Goal: Manage account settings

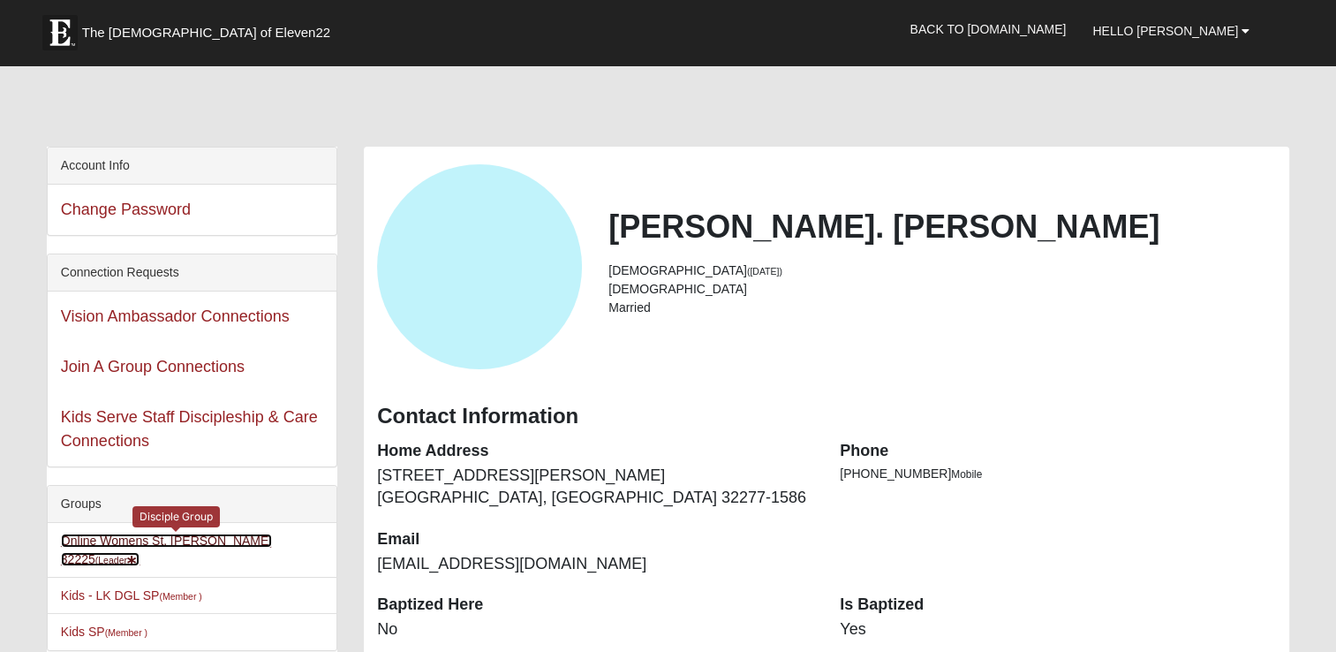
click at [225, 539] on link "Online Womens St. John 32225 (Leader )" at bounding box center [166, 549] width 211 height 33
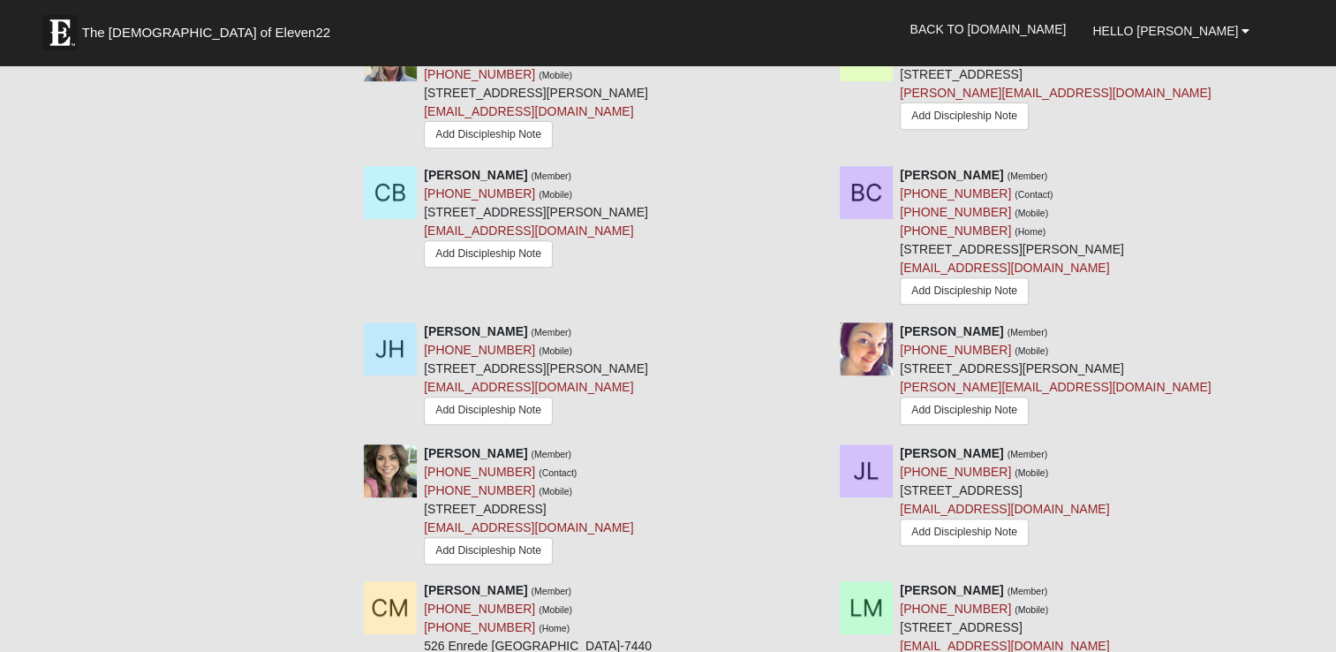
scroll to position [757, 0]
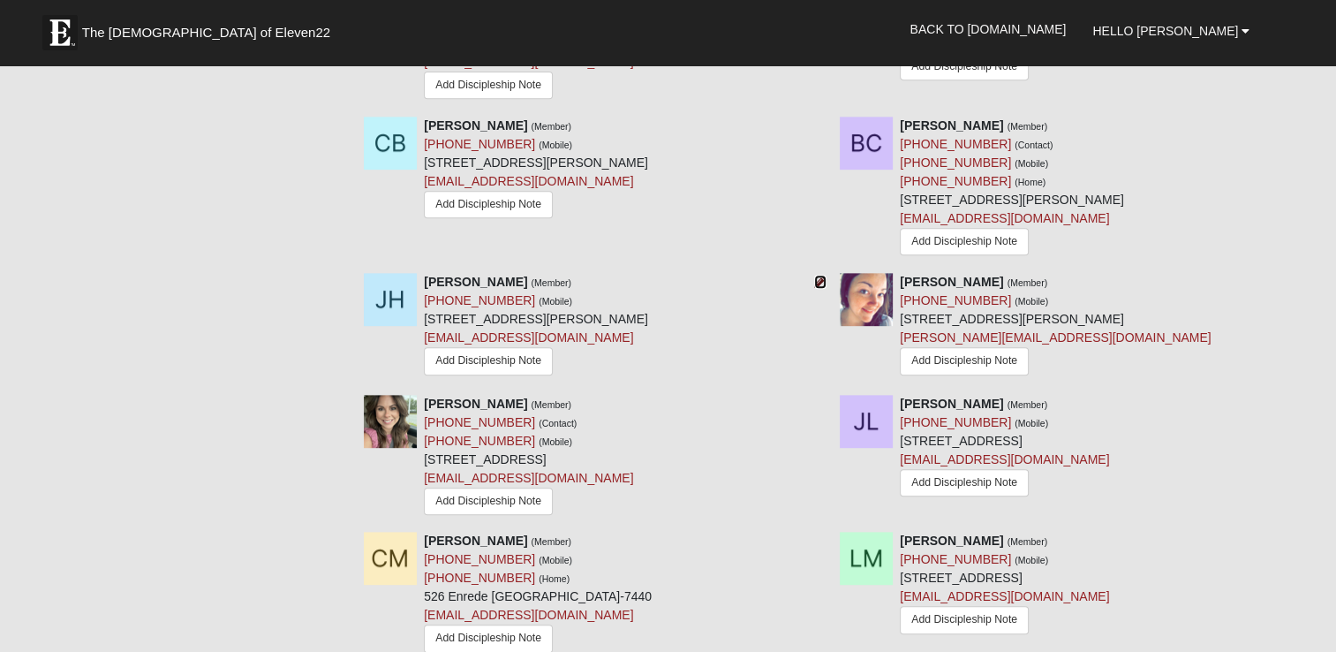
click at [819, 281] on icon at bounding box center [820, 281] width 12 height 12
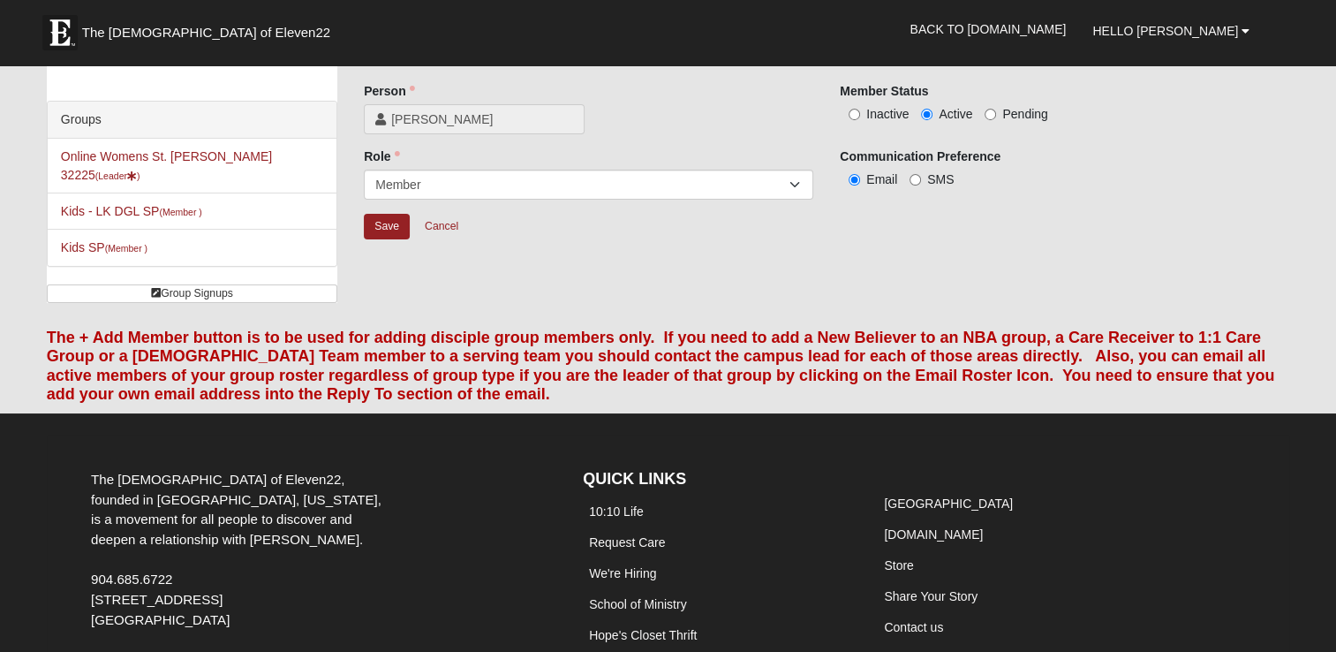
scroll to position [64, 0]
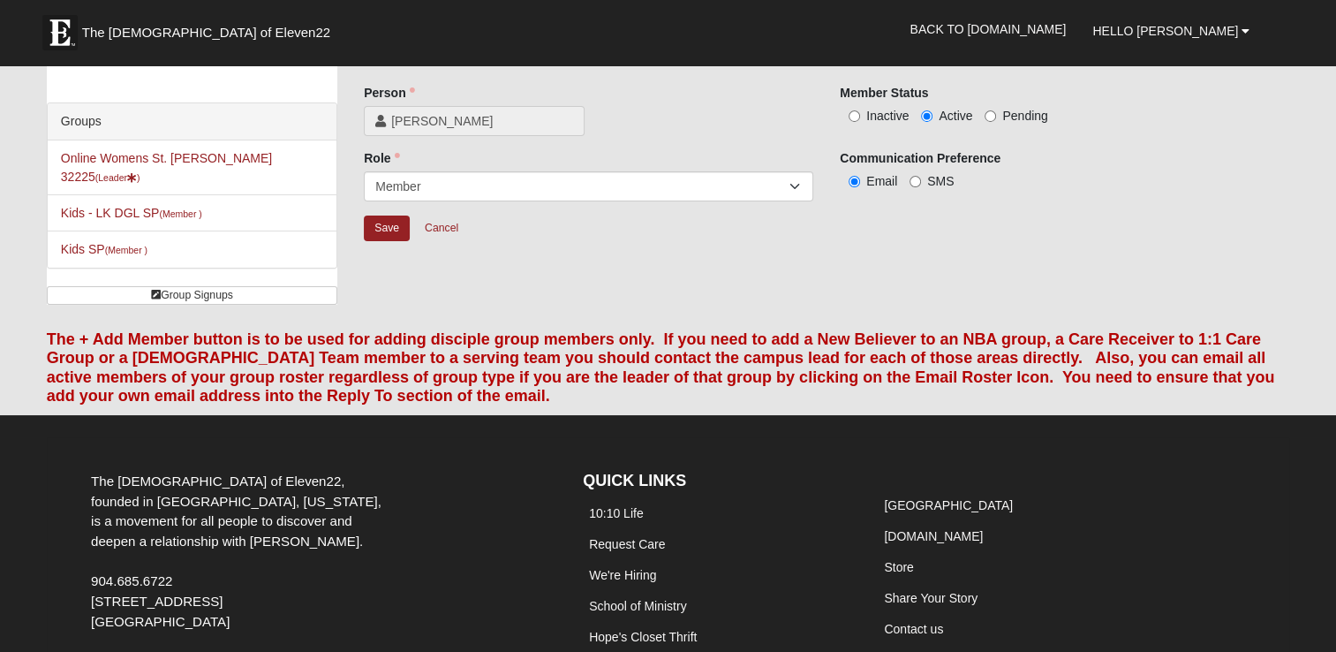
click at [886, 116] on span "Inactive" at bounding box center [887, 116] width 42 height 14
click at [860, 116] on input "Inactive" at bounding box center [853, 115] width 11 height 11
radio input "true"
click at [382, 233] on input "Save" at bounding box center [387, 228] width 46 height 26
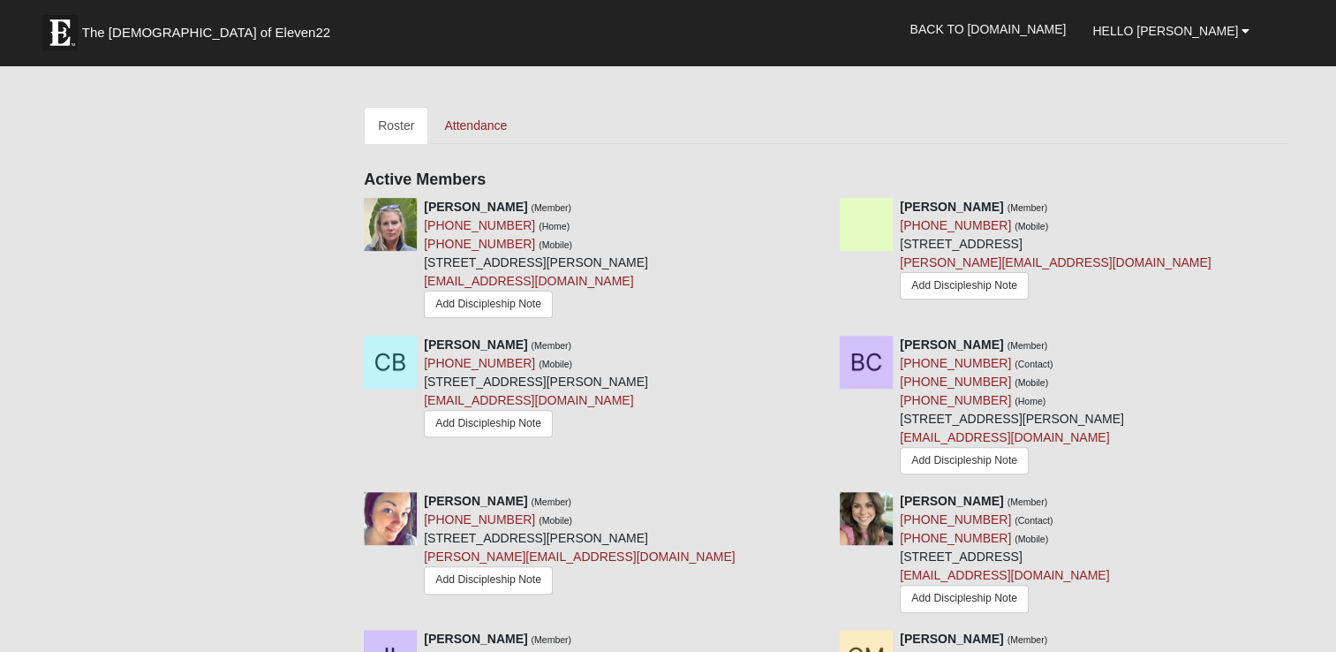
scroll to position [534, 0]
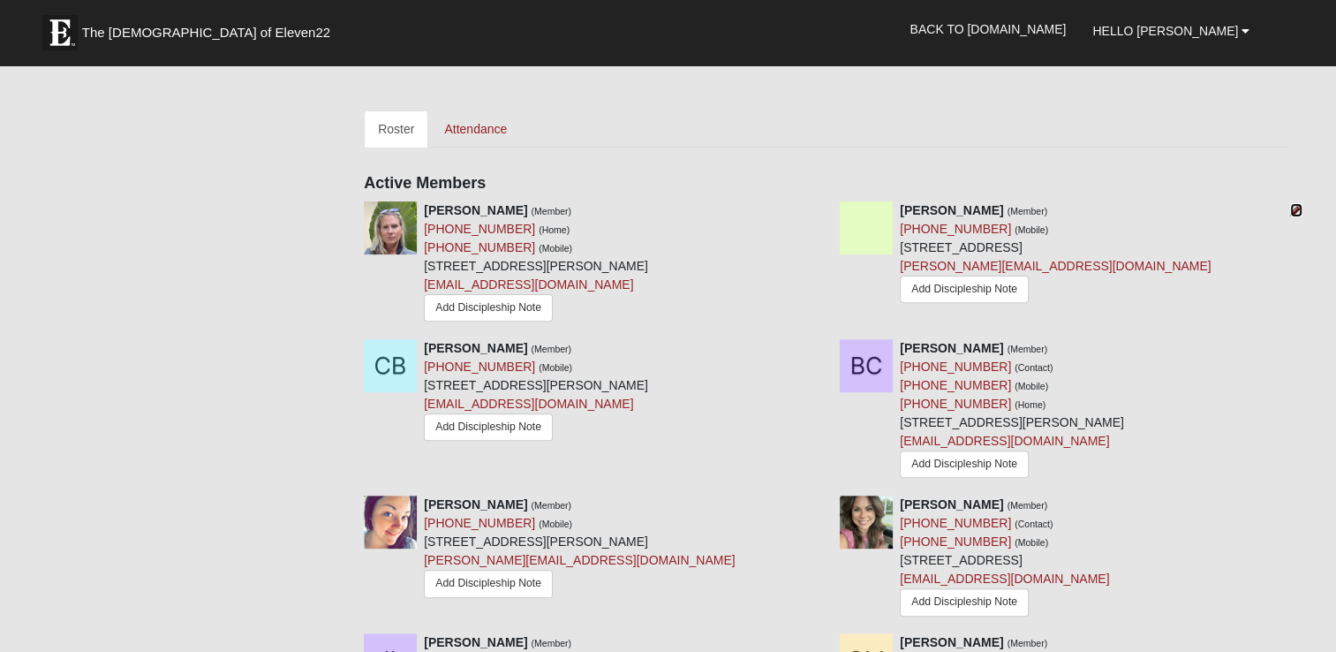
click at [1292, 208] on icon at bounding box center [1296, 210] width 12 height 12
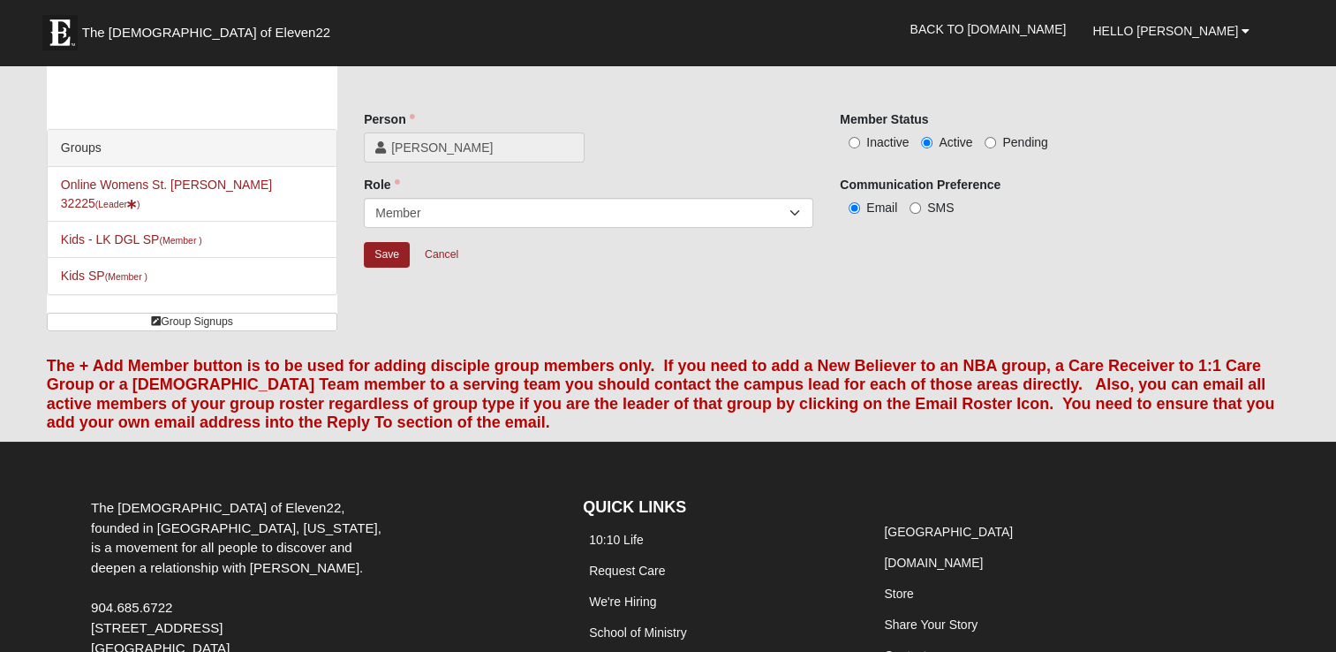
scroll to position [33, 0]
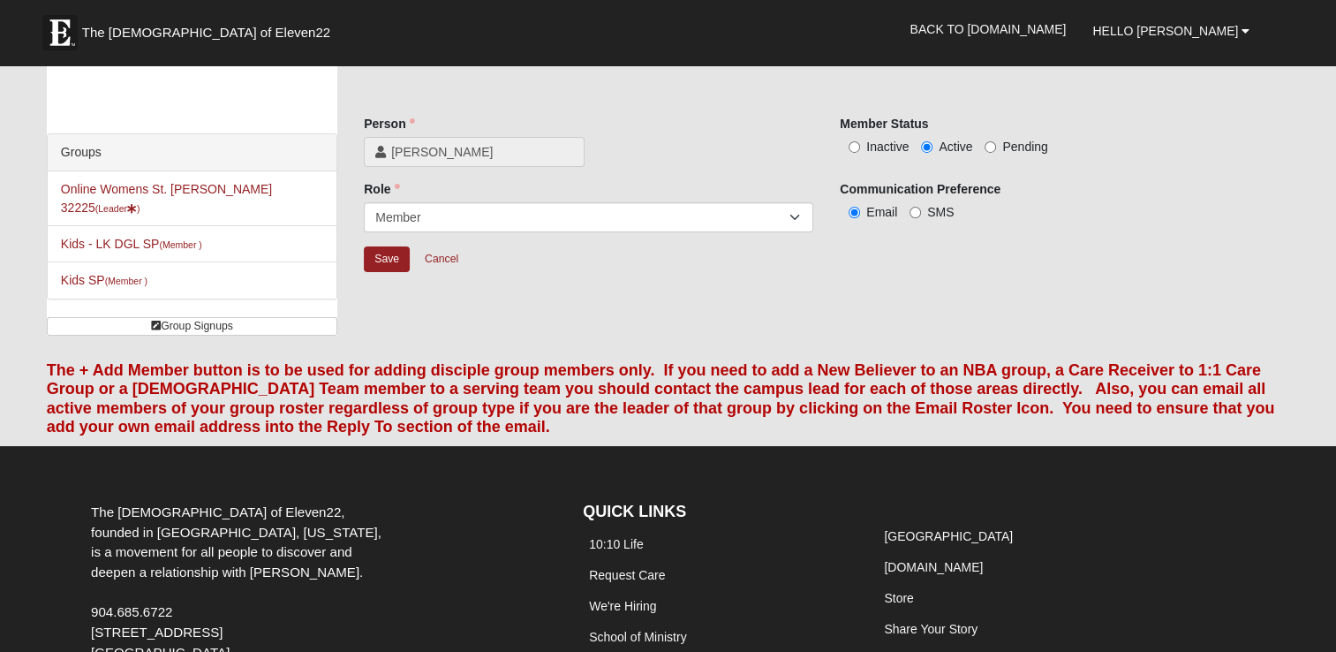
click at [866, 139] on span "Inactive" at bounding box center [887, 146] width 42 height 14
click at [860, 141] on input "Inactive" at bounding box center [853, 146] width 11 height 11
radio input "true"
click at [385, 266] on input "Save" at bounding box center [387, 259] width 46 height 26
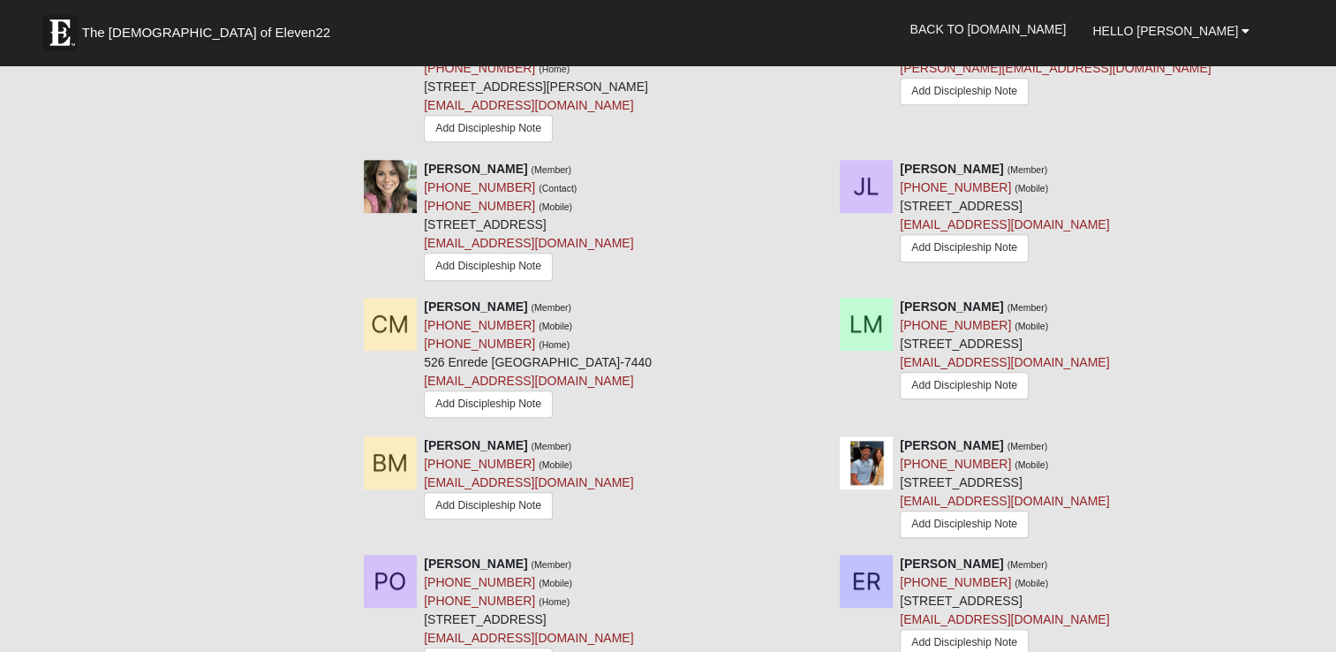
scroll to position [882, 0]
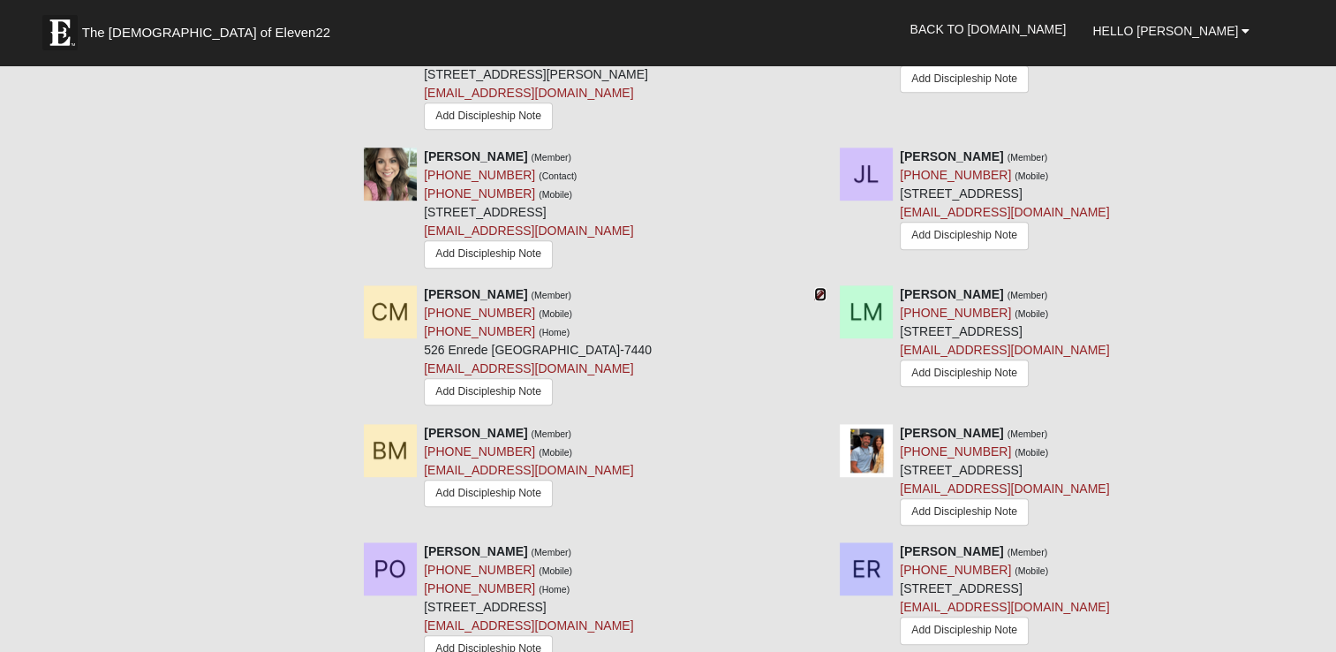
click at [818, 298] on icon at bounding box center [820, 294] width 12 height 12
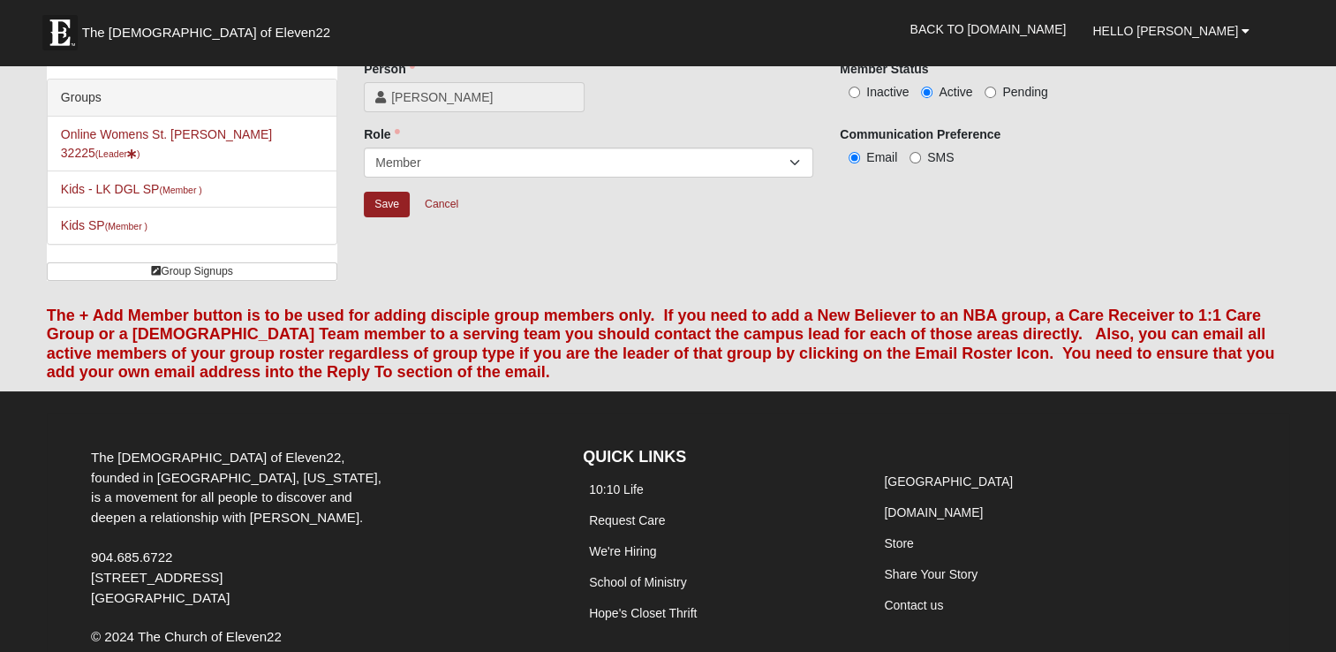
scroll to position [71, 0]
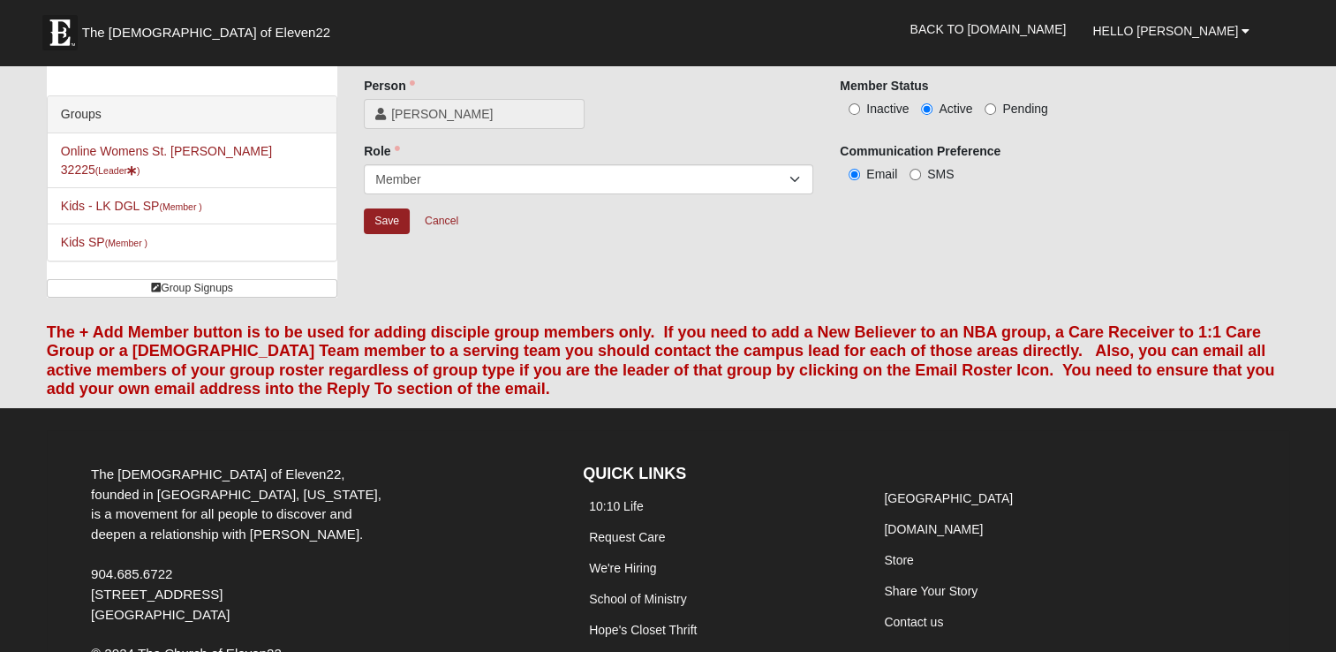
click at [872, 111] on span "Inactive" at bounding box center [887, 109] width 42 height 14
click at [860, 111] on input "Inactive" at bounding box center [853, 108] width 11 height 11
radio input "true"
click at [381, 216] on input "Save" at bounding box center [387, 221] width 46 height 26
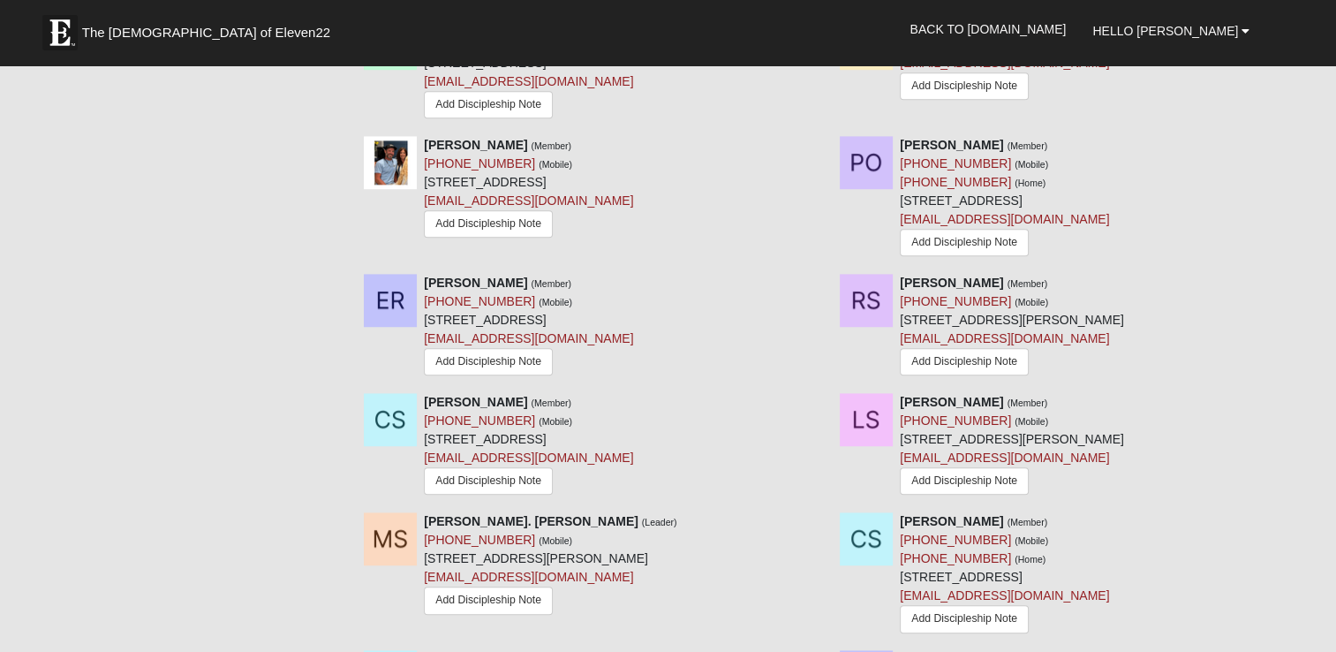
scroll to position [1195, 0]
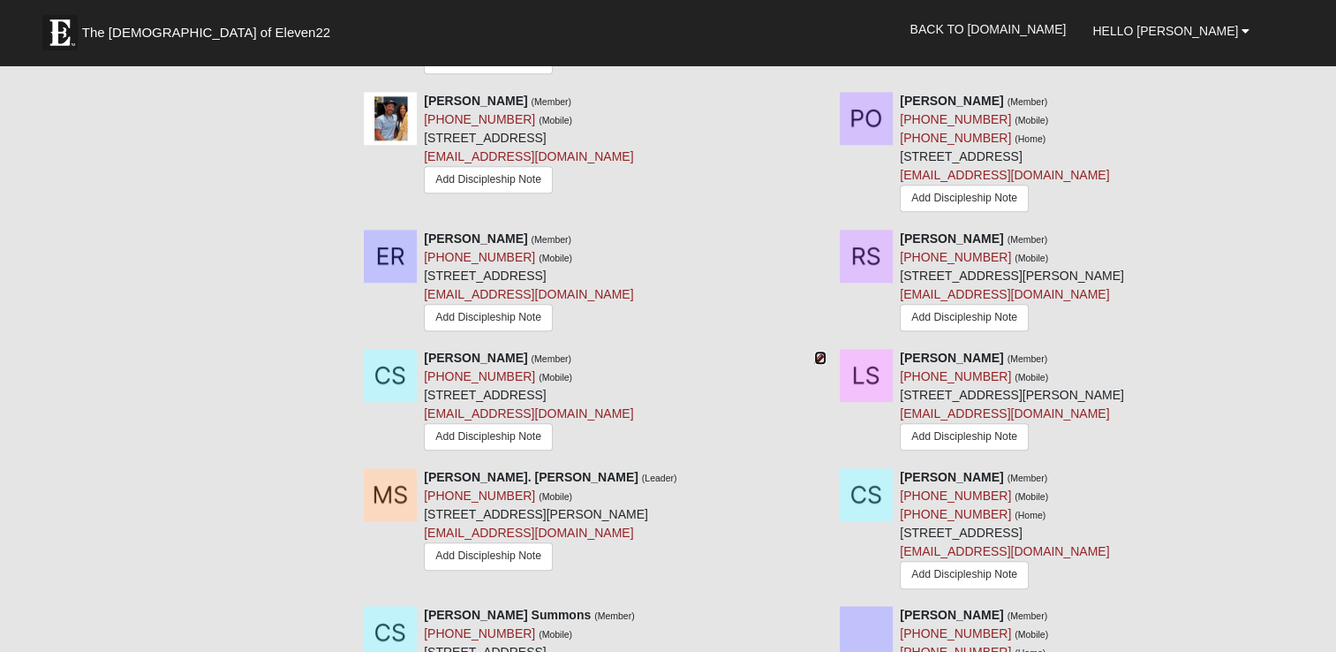
click at [816, 365] on link at bounding box center [820, 357] width 12 height 14
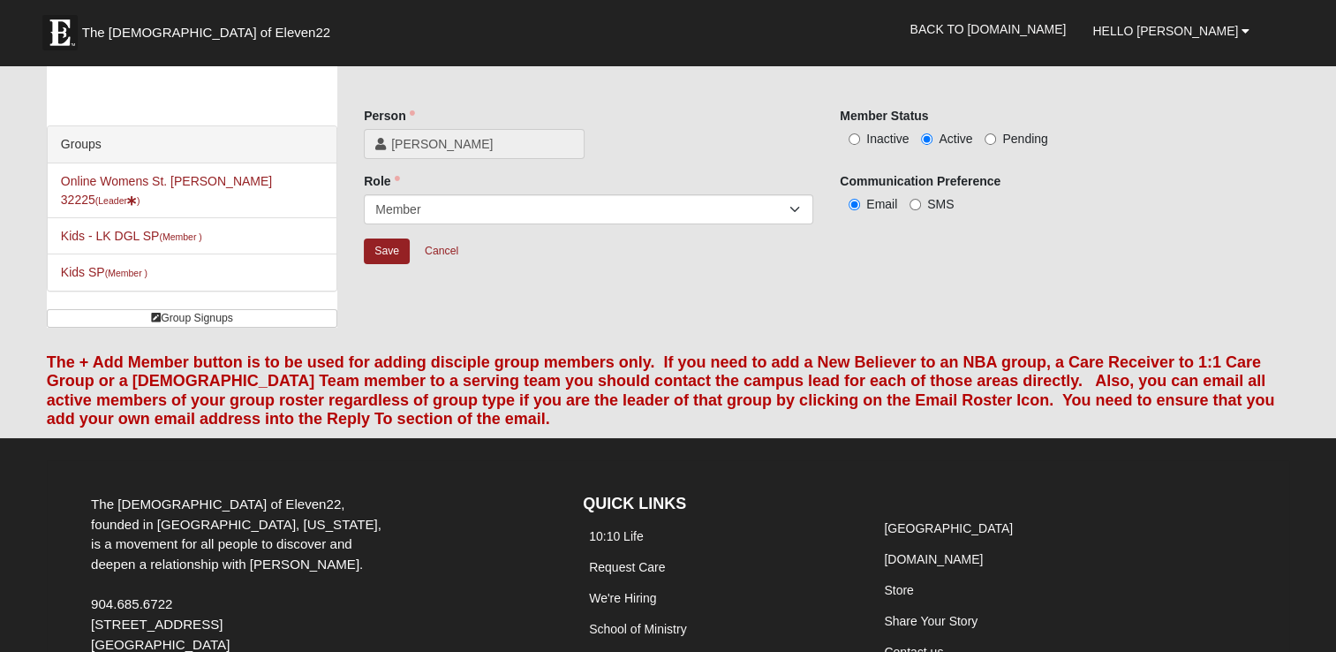
scroll to position [39, 0]
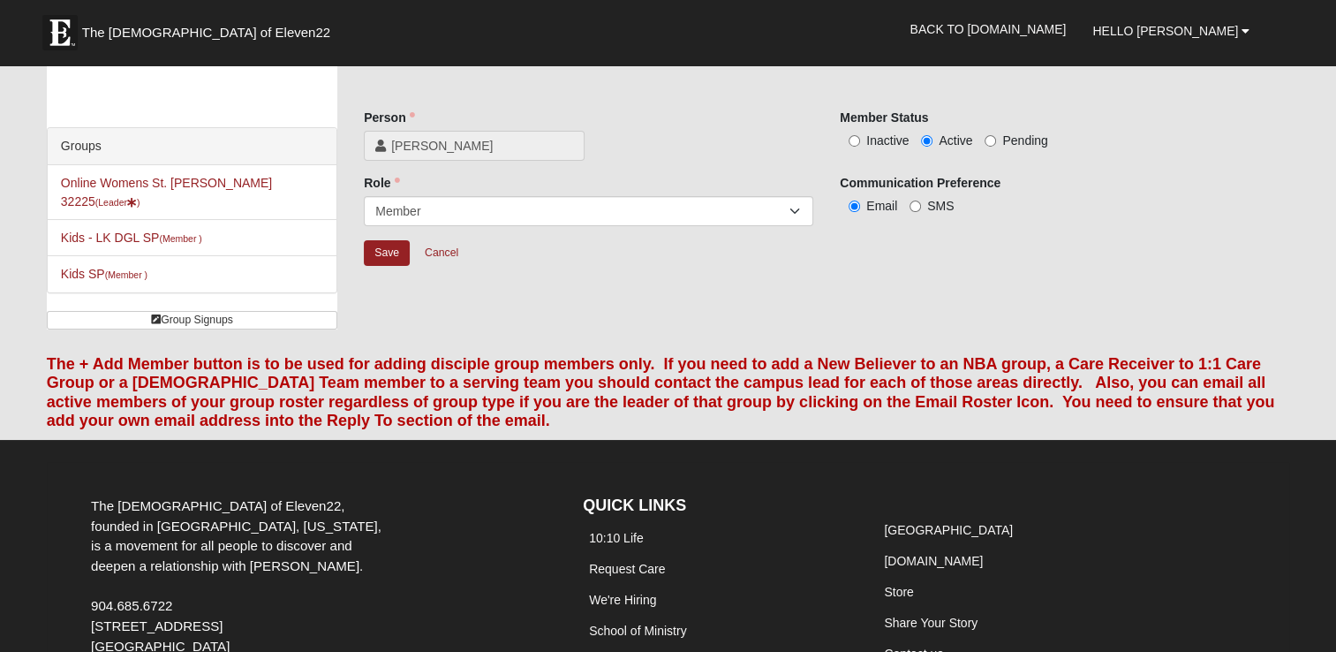
click at [886, 139] on span "Inactive" at bounding box center [887, 140] width 42 height 14
click at [860, 139] on input "Inactive" at bounding box center [853, 140] width 11 height 11
radio input "true"
click at [381, 255] on input "Save" at bounding box center [387, 253] width 46 height 26
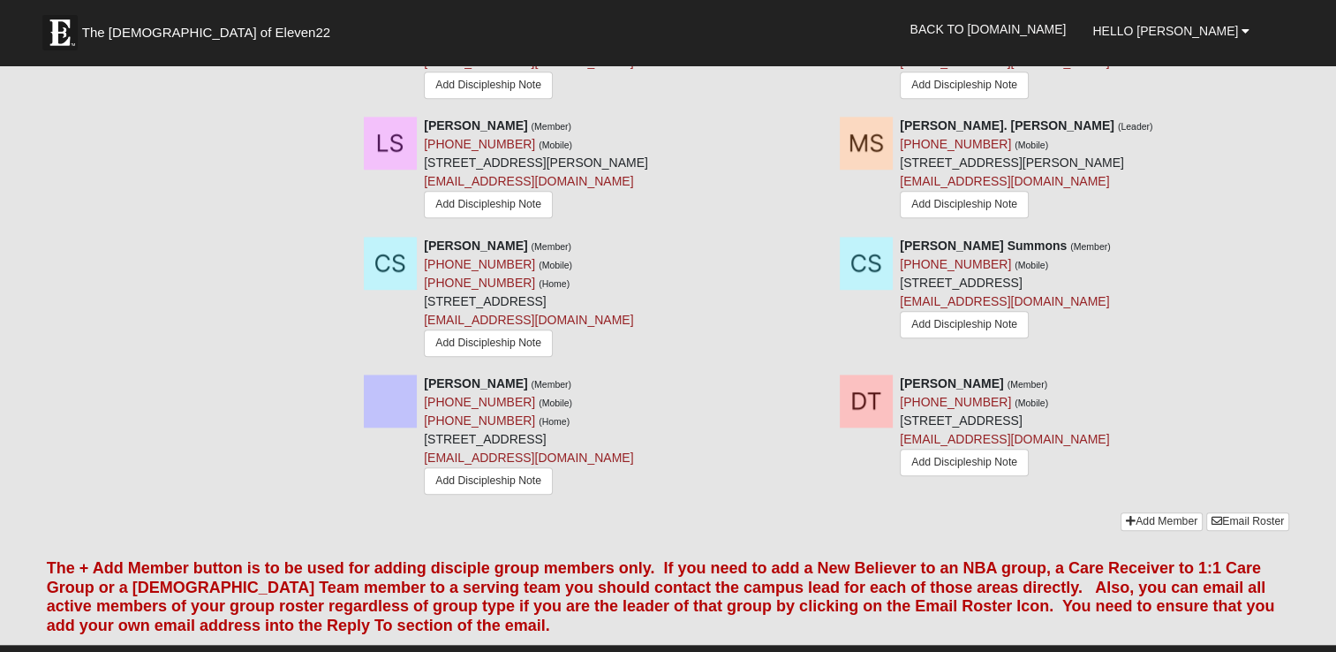
scroll to position [1433, 0]
